Goal: Task Accomplishment & Management: Manage account settings

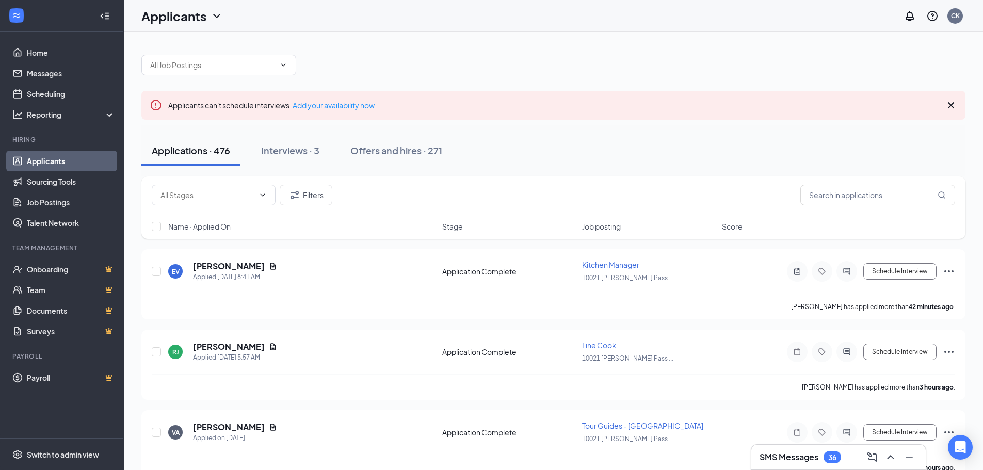
click at [784, 452] on h3 "SMS Messages" at bounding box center [789, 457] width 59 height 11
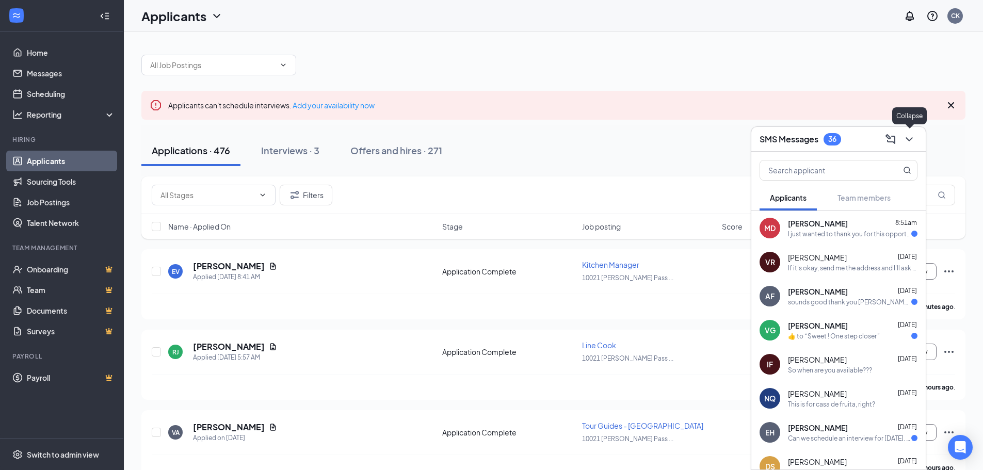
click at [906, 141] on icon "ChevronDown" at bounding box center [909, 139] width 12 height 12
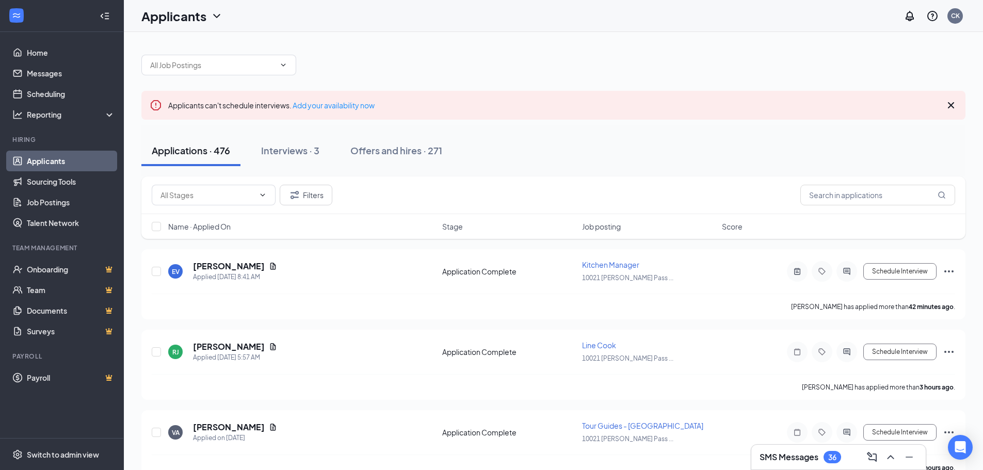
click at [532, 182] on div "Filters" at bounding box center [553, 196] width 824 height 38
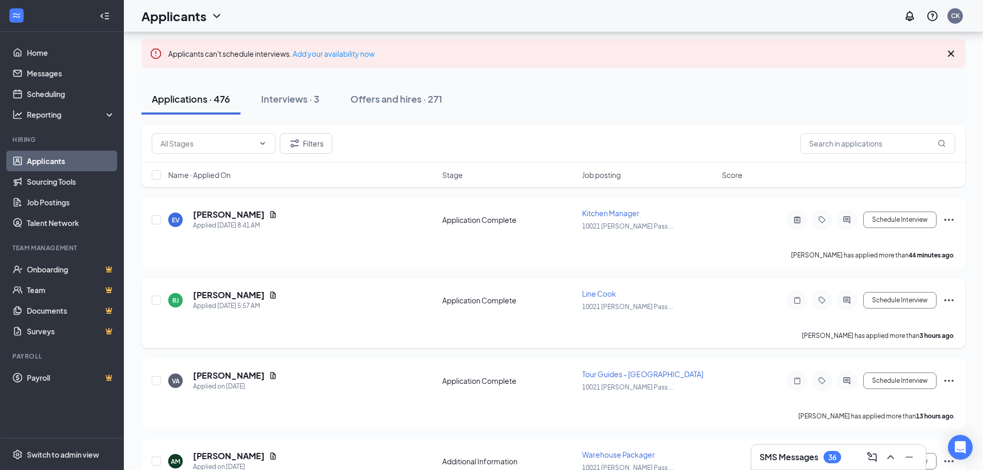
scroll to position [103, 0]
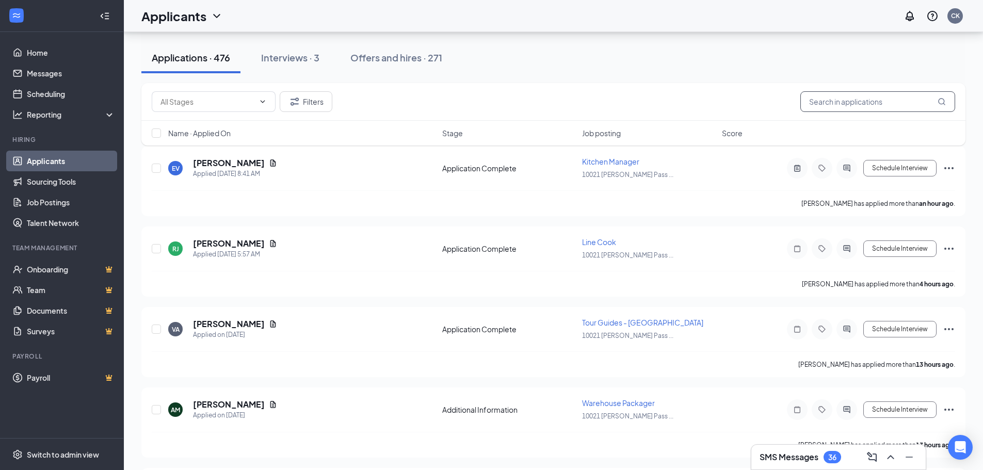
click at [835, 103] on input "text" at bounding box center [877, 101] width 155 height 21
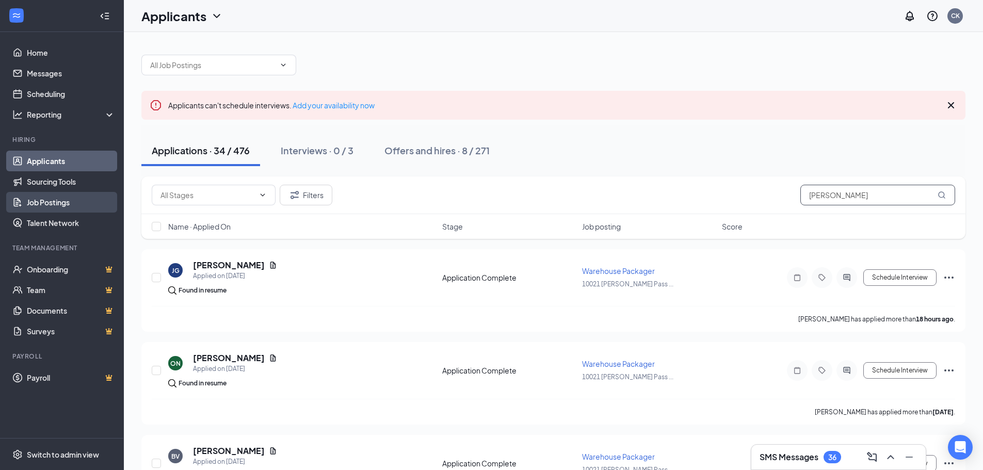
type input "abel"
click at [49, 203] on link "Job Postings" at bounding box center [71, 202] width 88 height 21
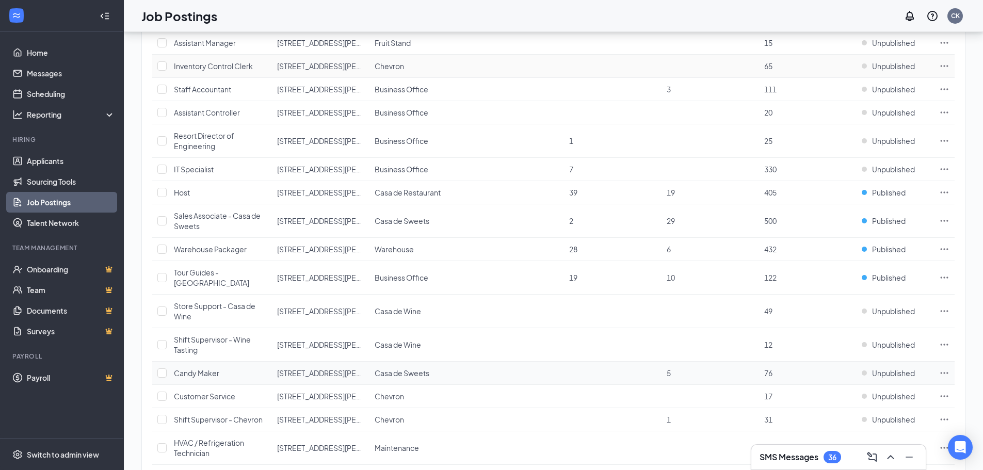
scroll to position [310, 0]
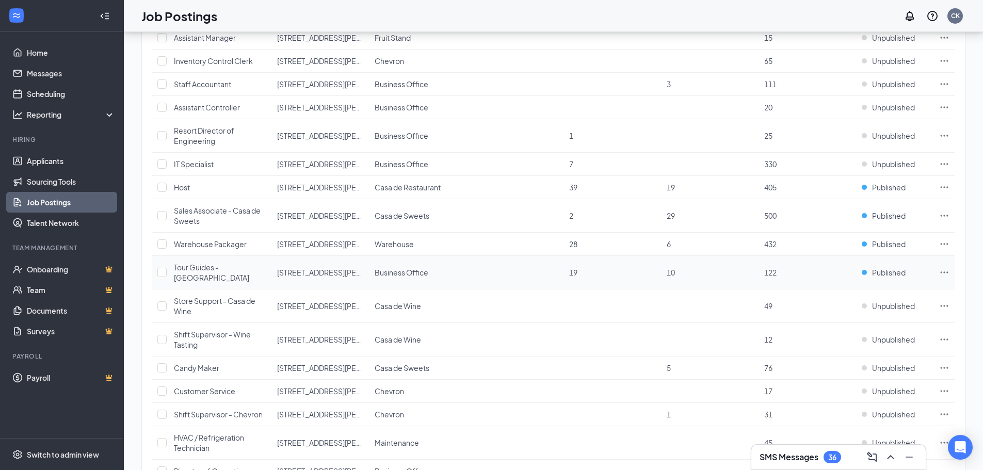
click at [934, 274] on td at bounding box center [944, 273] width 21 height 34
click at [943, 274] on icon "Ellipses" at bounding box center [944, 272] width 10 height 10
click at [827, 355] on span "View applicants" at bounding box center [872, 360] width 138 height 11
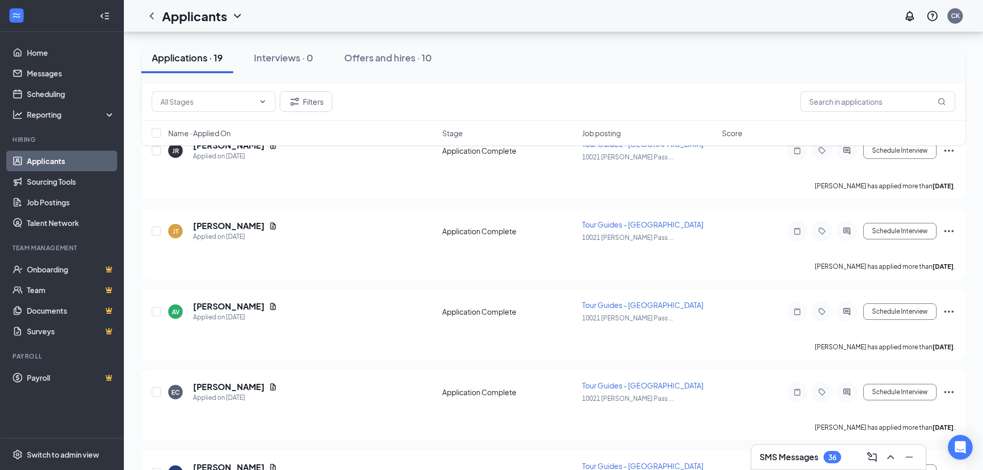
scroll to position [1135, 0]
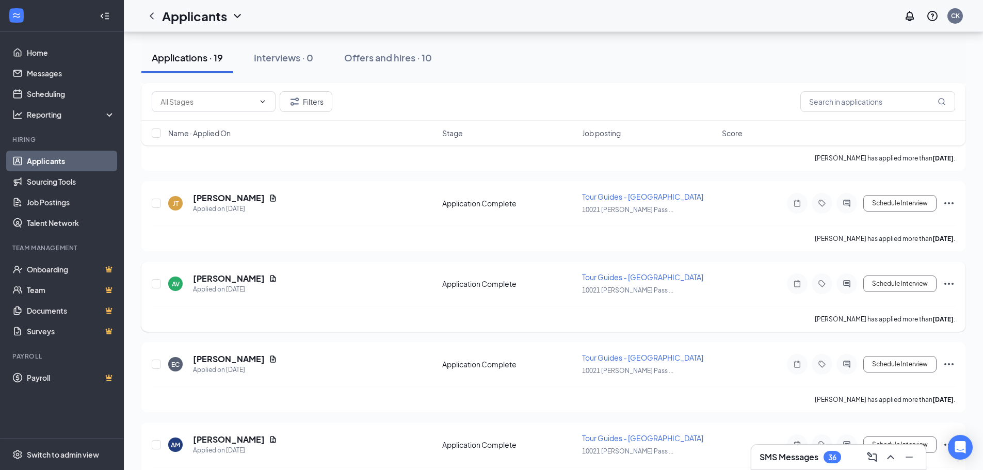
click at [943, 284] on icon "Ellipses" at bounding box center [949, 284] width 12 height 12
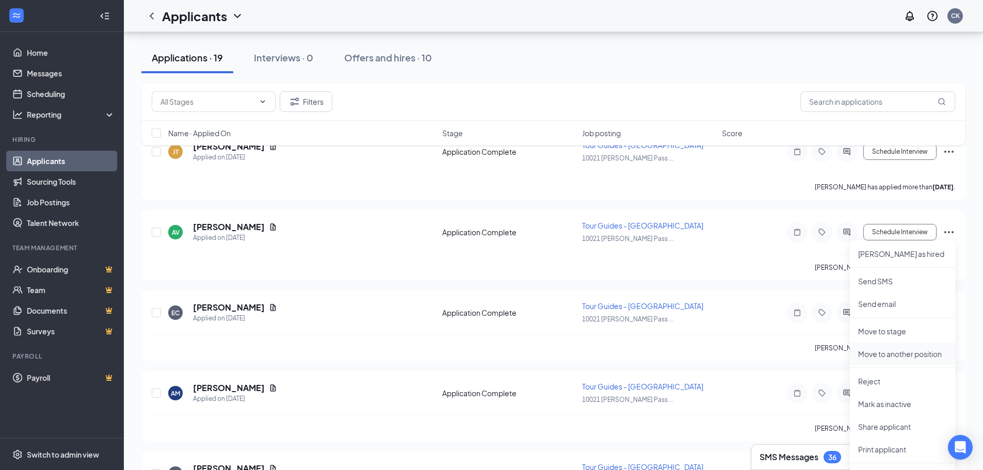
scroll to position [1239, 0]
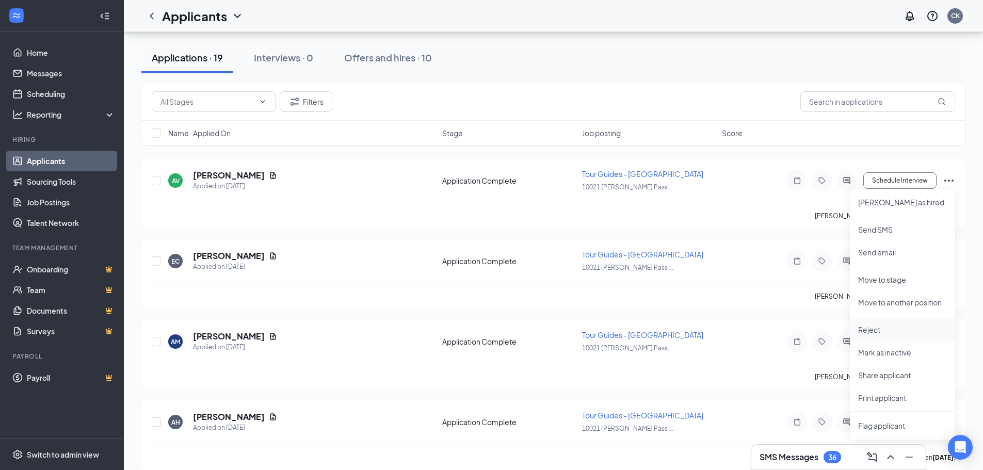
click at [874, 337] on li "Reject" at bounding box center [902, 329] width 105 height 23
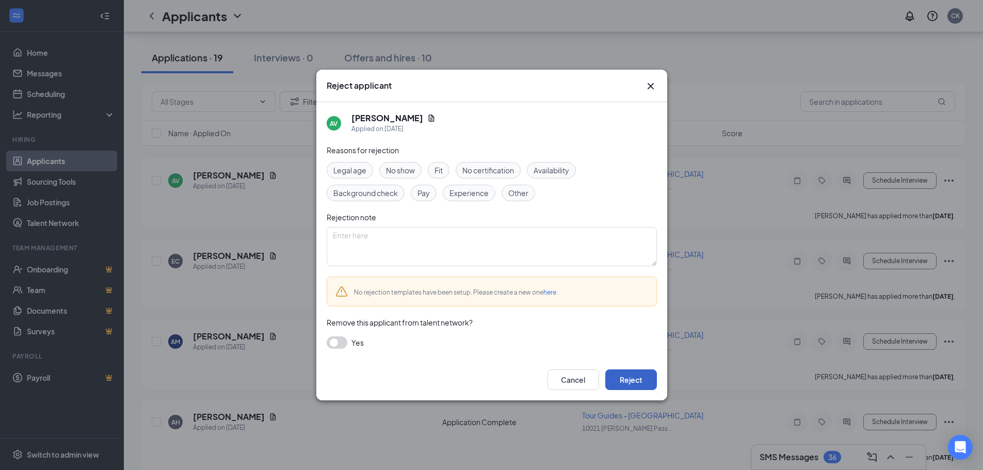
click at [649, 380] on button "Reject" at bounding box center [631, 380] width 52 height 21
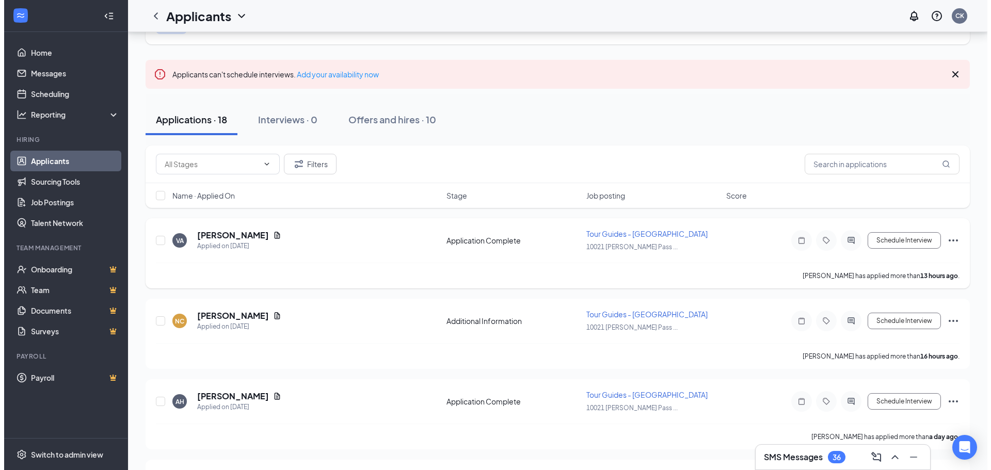
scroll to position [0, 0]
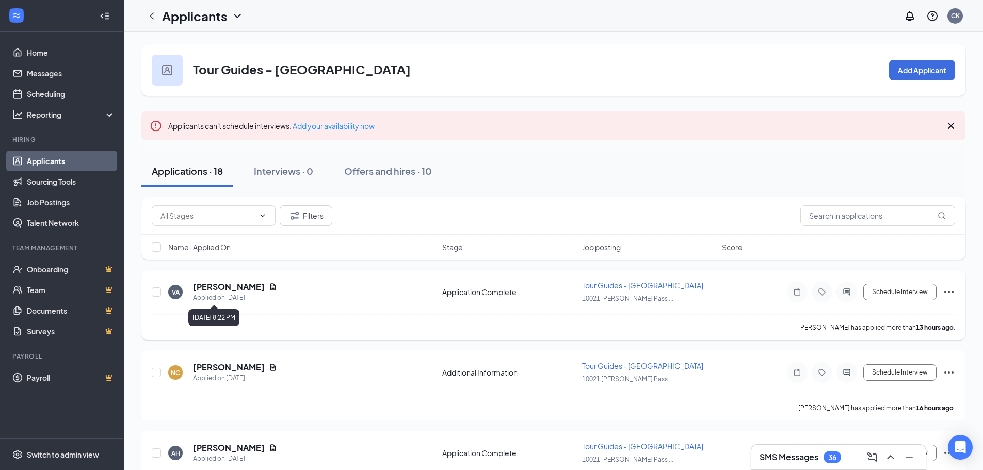
click at [269, 288] on icon "Document" at bounding box center [273, 287] width 8 height 8
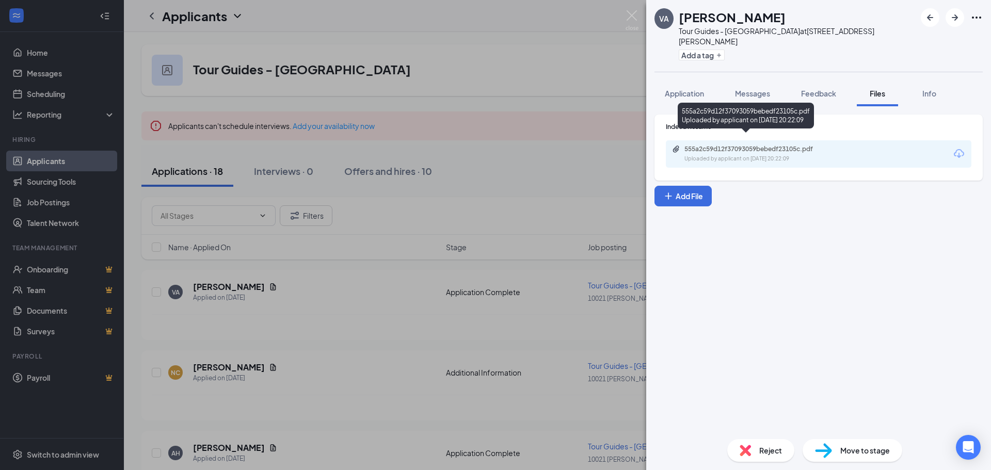
click at [698, 145] on div "555a2c59d12f37093059bebedf23105c.pdf Uploaded by applicant on [DATE] 20:22:09" at bounding box center [755, 154] width 167 height 18
click at [707, 81] on button "Application" at bounding box center [684, 94] width 60 height 26
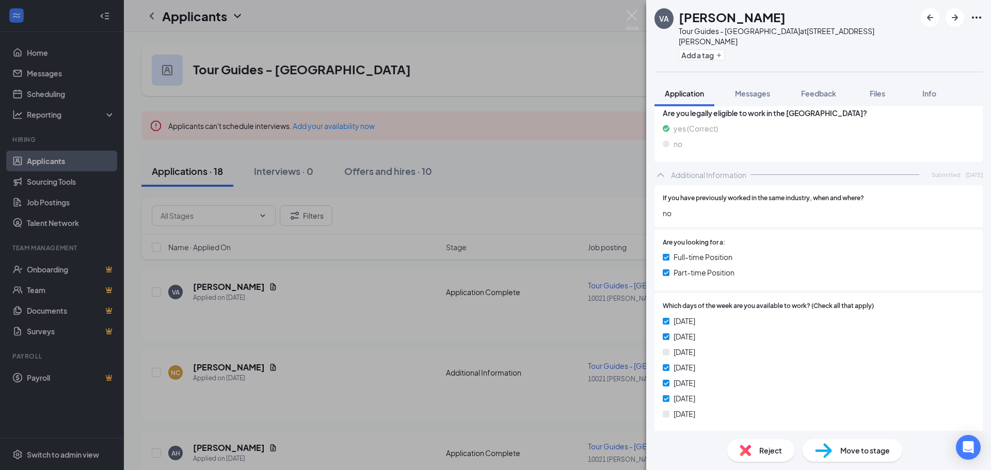
scroll to position [413, 0]
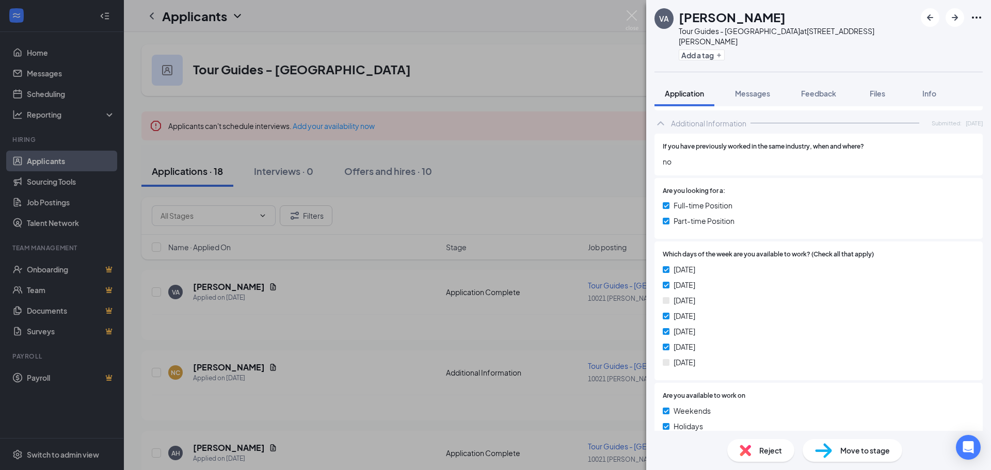
click at [593, 123] on div "VA [PERSON_NAME] Tour Guides - [GEOGRAPHIC_DATA] at [STREET_ADDRESS][PERSON_NAM…" at bounding box center [495, 235] width 991 height 470
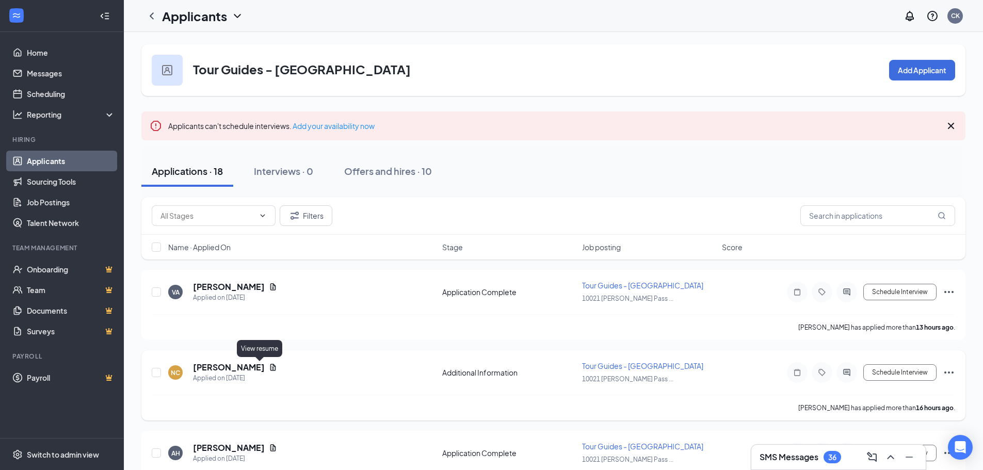
click at [269, 367] on icon "Document" at bounding box center [273, 367] width 8 height 8
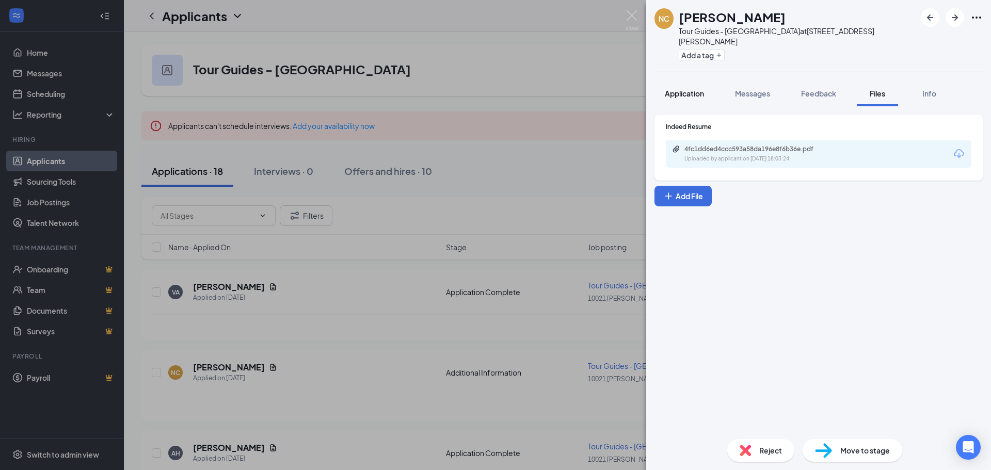
click at [699, 89] on span "Application" at bounding box center [684, 93] width 39 height 9
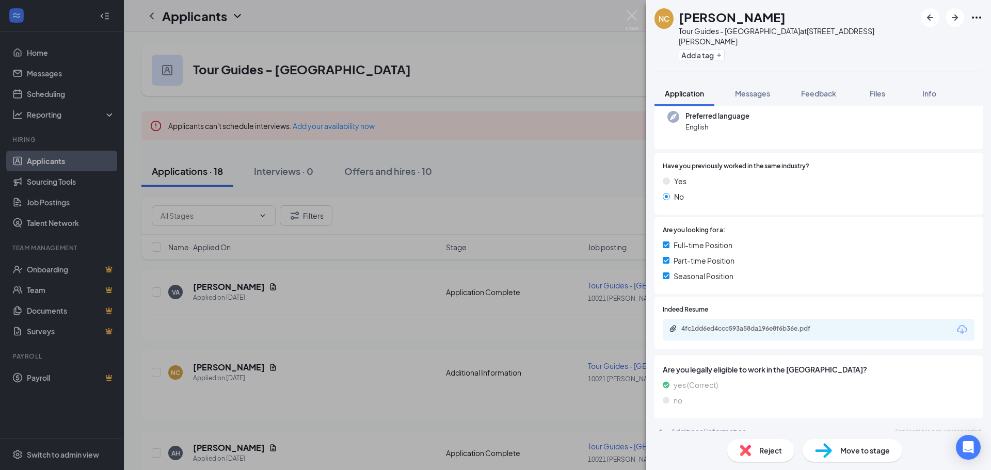
scroll to position [134, 0]
click at [693, 426] on div "Additional Information" at bounding box center [708, 431] width 75 height 10
click at [662, 425] on icon "ChevronDown" at bounding box center [660, 431] width 12 height 12
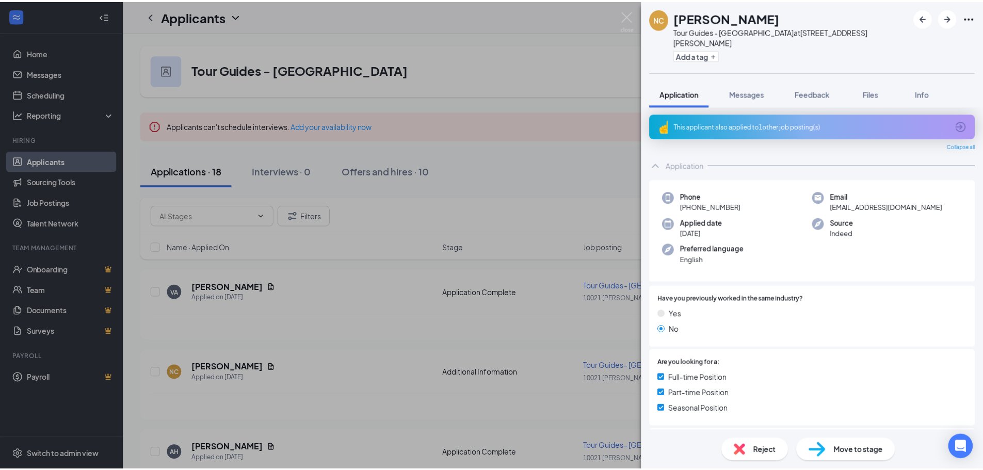
scroll to position [0, 0]
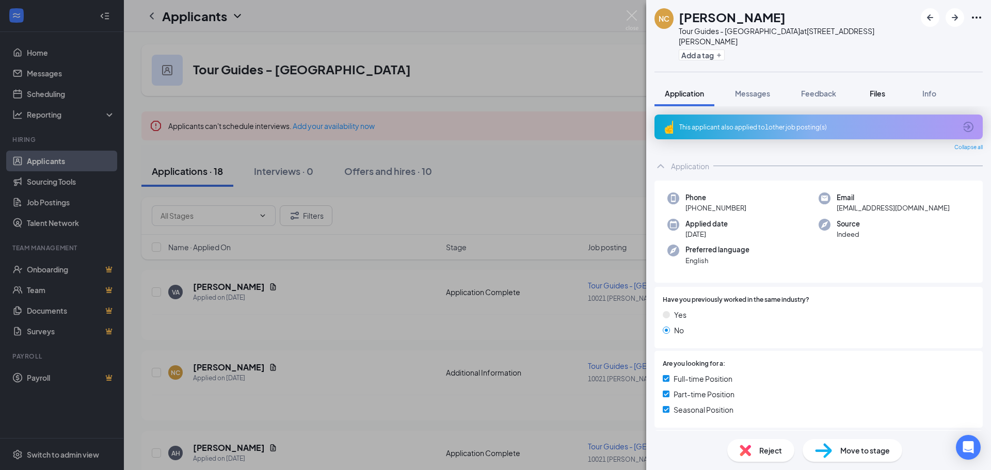
click at [885, 89] on span "Files" at bounding box center [877, 93] width 15 height 9
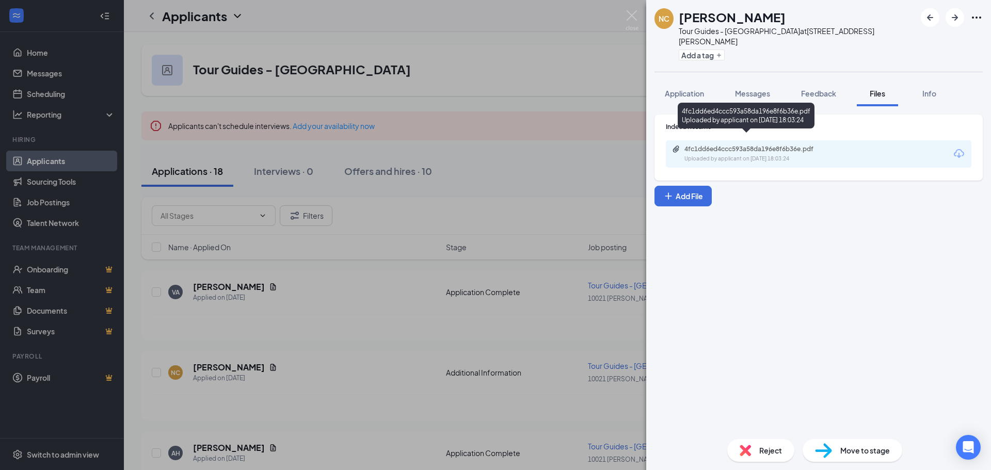
click at [727, 145] on div "4fc1dd6ed4ccc593a58da196e8f6b36e.pdf" at bounding box center [756, 149] width 145 height 8
click at [507, 68] on div "NC [PERSON_NAME] Tour Guides - [GEOGRAPHIC_DATA] at [STREET_ADDRESS][PERSON_NAM…" at bounding box center [495, 235] width 991 height 470
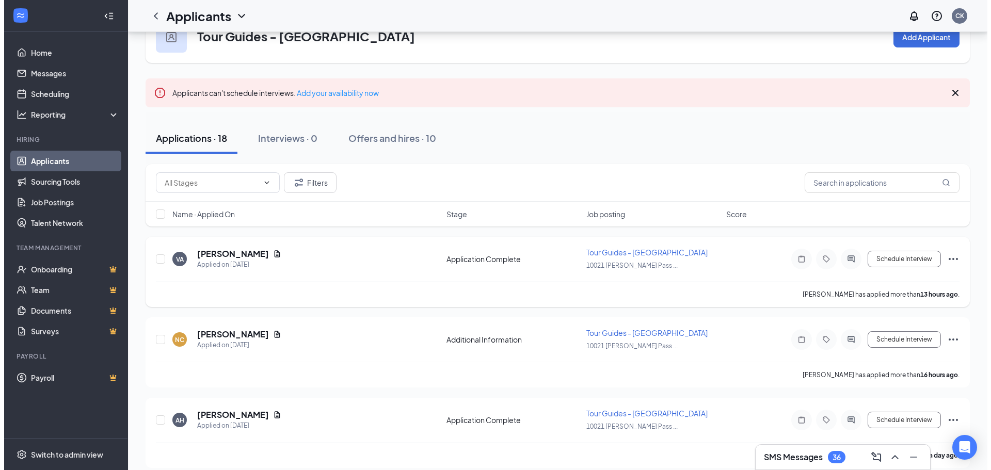
scroll to position [52, 0]
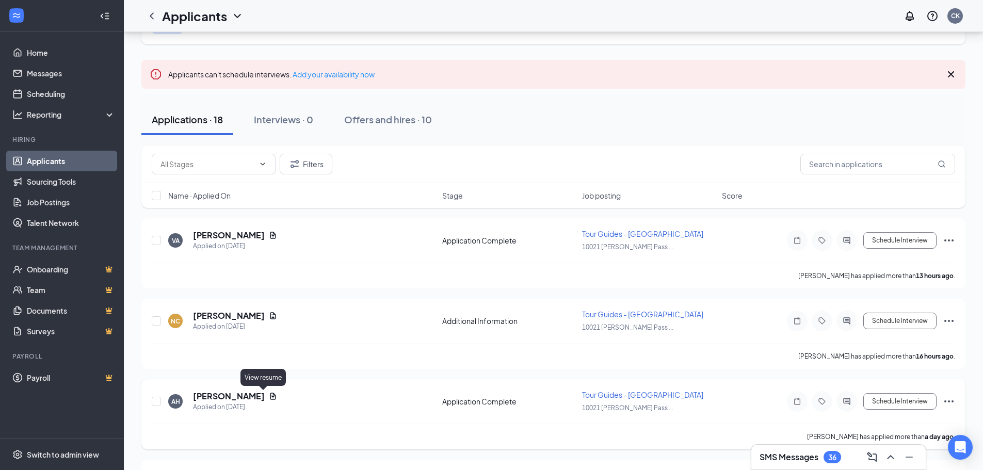
click at [269, 397] on icon "Document" at bounding box center [273, 396] width 8 height 8
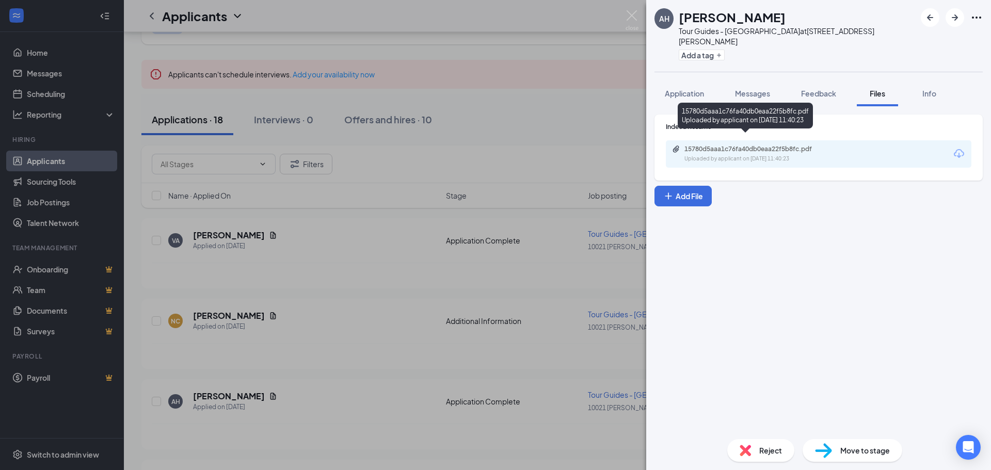
click at [718, 145] on div "15780d5aaa1c76fa40db0eaa22f5b8fc.pdf" at bounding box center [756, 149] width 145 height 8
click at [689, 89] on span "Application" at bounding box center [684, 93] width 39 height 9
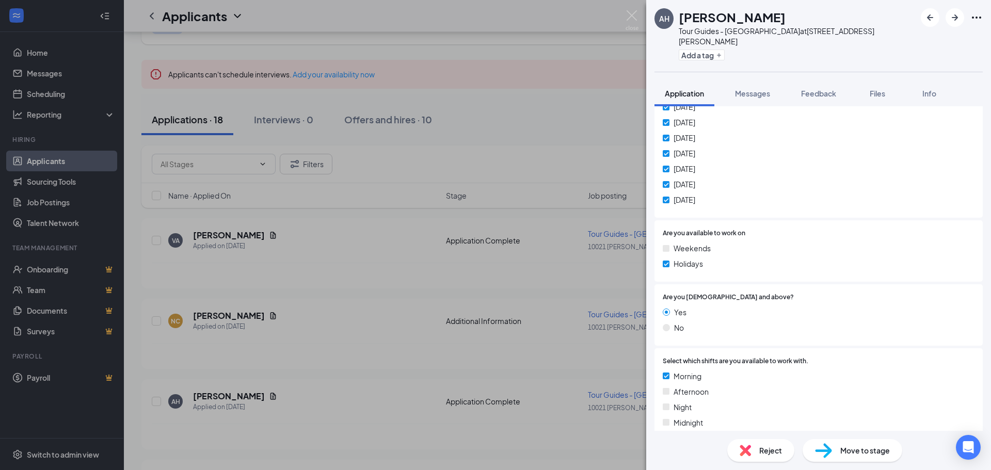
scroll to position [578, 0]
click at [779, 447] on span "Reject" at bounding box center [770, 450] width 23 height 11
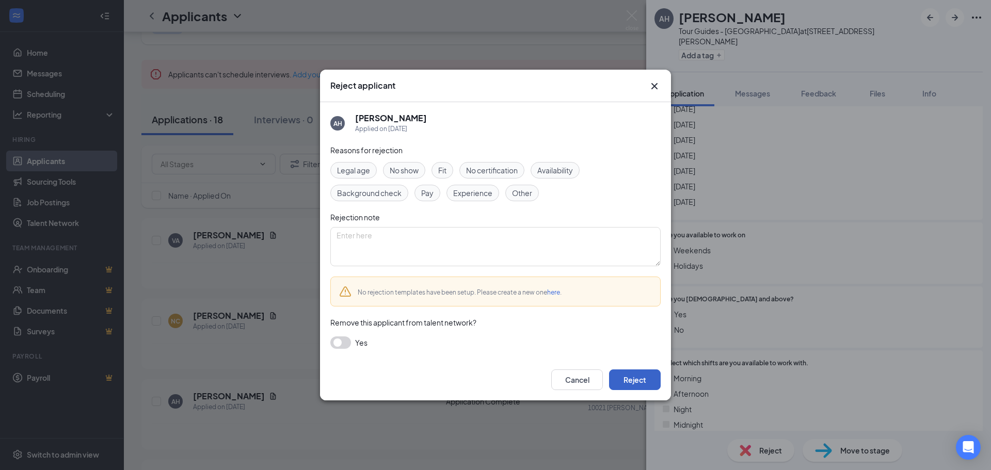
click at [640, 384] on button "Reject" at bounding box center [635, 380] width 52 height 21
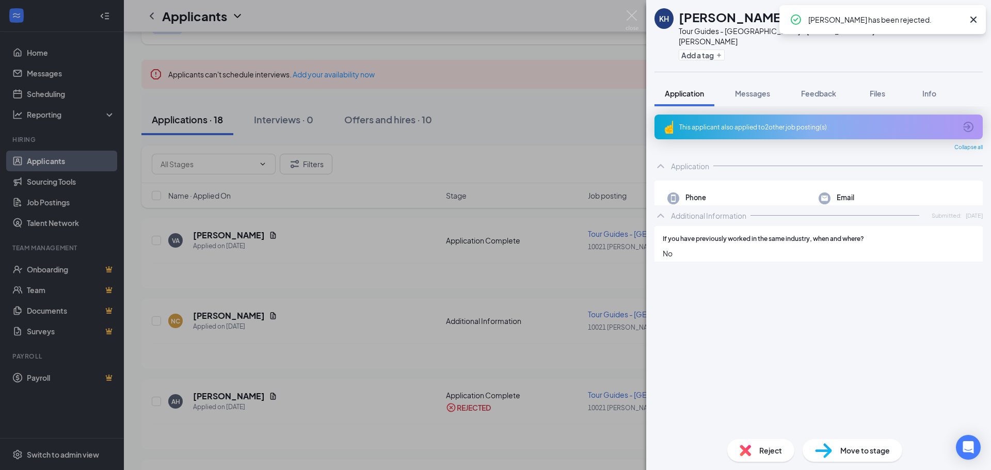
click at [307, 323] on div "KH [PERSON_NAME] Tour Guides - Pumpkin Junction at [STREET_ADDRESS][PERSON_NAME…" at bounding box center [495, 235] width 991 height 470
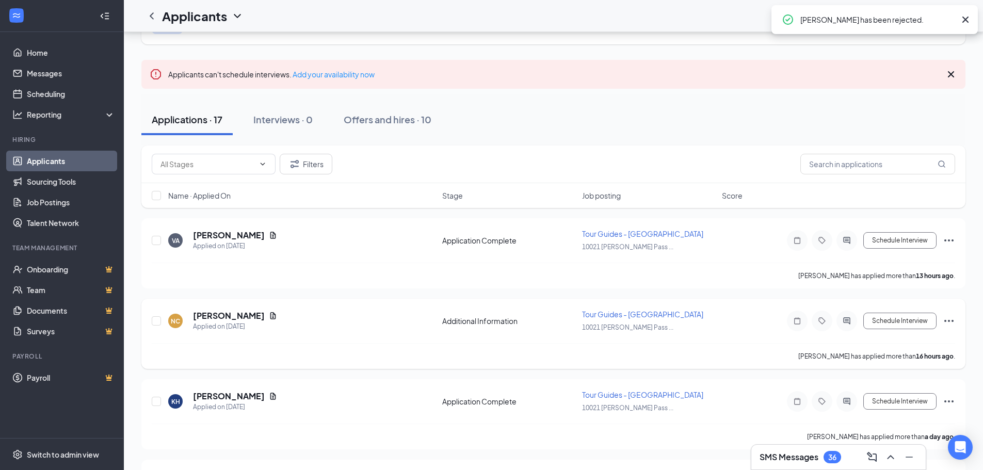
click at [947, 322] on icon "Ellipses" at bounding box center [949, 321] width 12 height 12
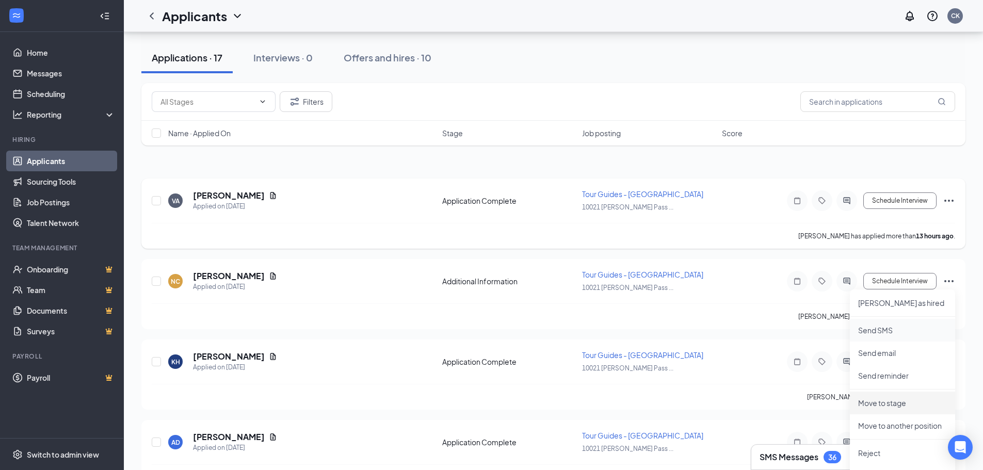
scroll to position [155, 0]
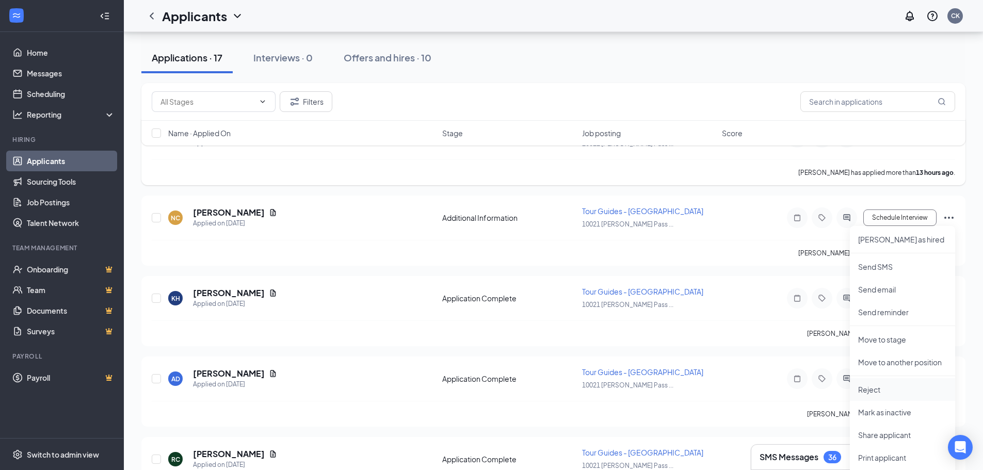
click at [873, 392] on p "Reject" at bounding box center [902, 389] width 89 height 10
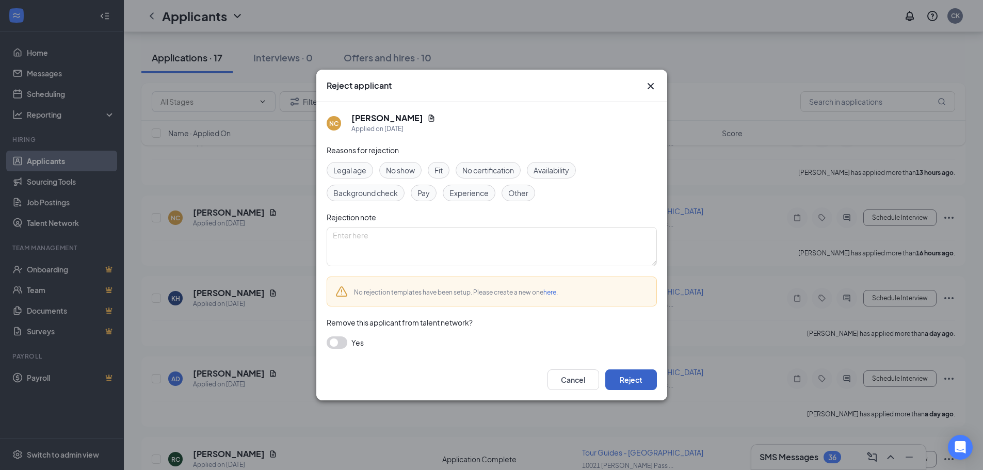
click at [648, 376] on button "Reject" at bounding box center [631, 380] width 52 height 21
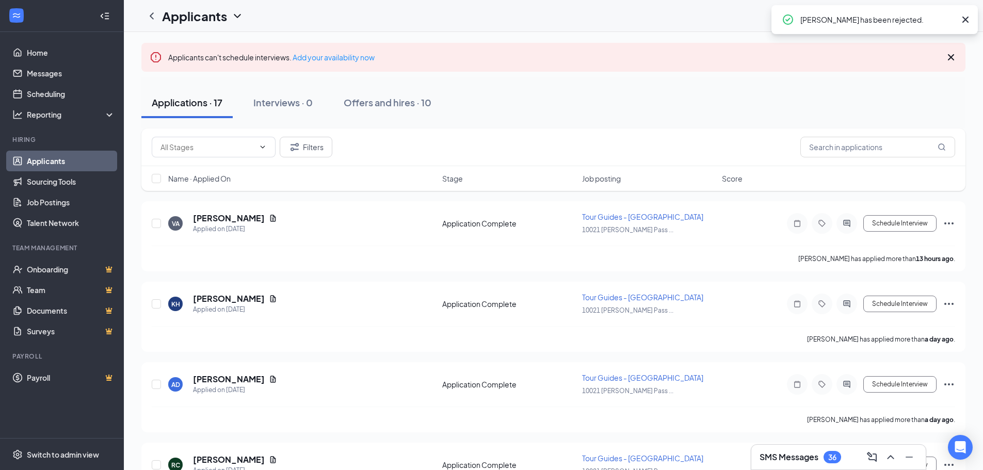
scroll to position [0, 0]
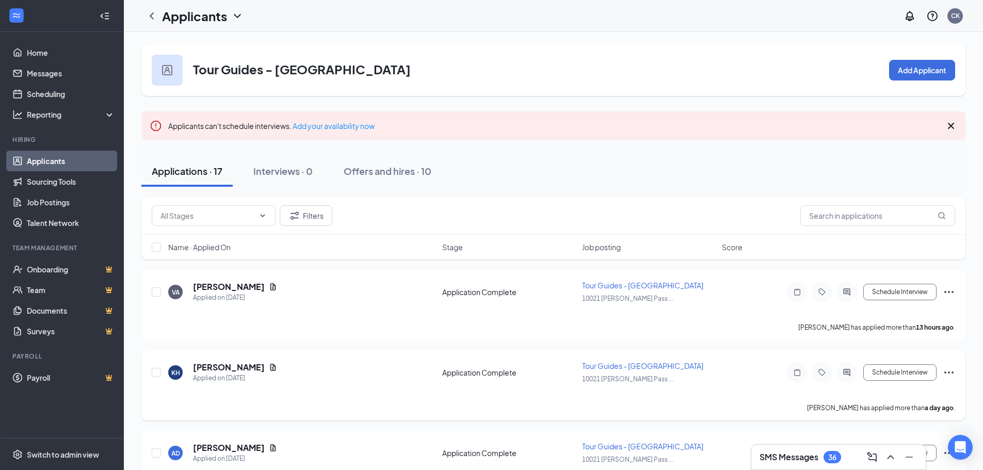
click at [946, 371] on icon "Ellipses" at bounding box center [949, 372] width 12 height 12
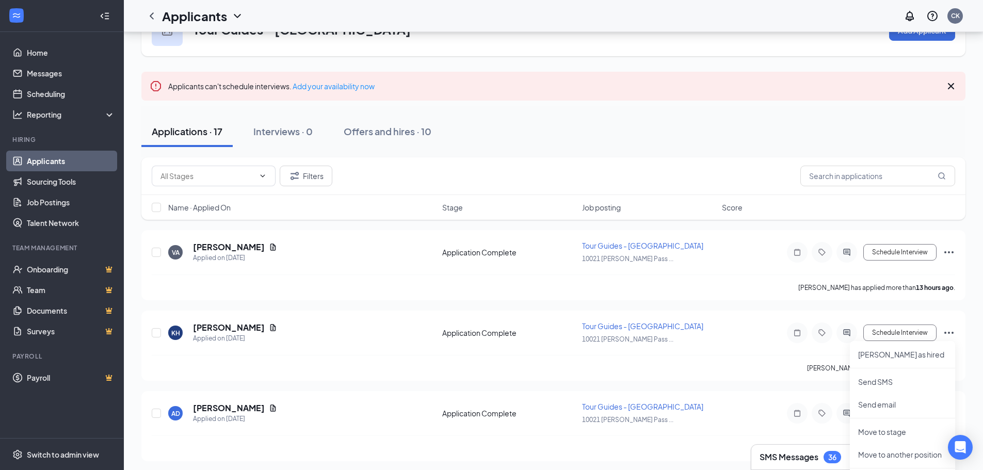
scroll to position [52, 0]
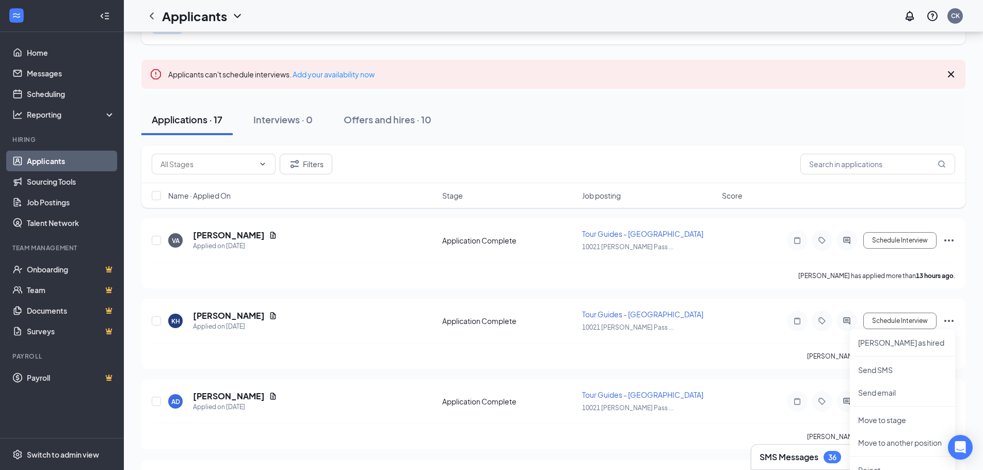
click at [813, 456] on h3 "SMS Messages" at bounding box center [789, 457] width 59 height 11
